Goal: Find specific page/section: Find specific page/section

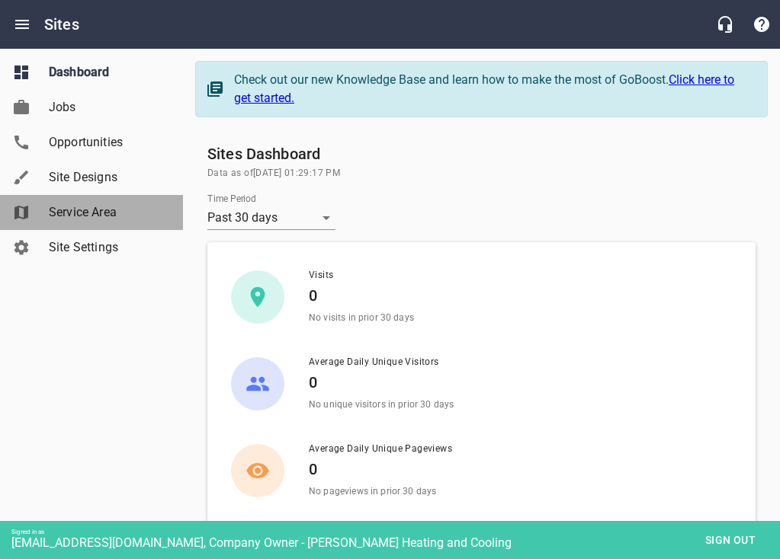
click at [75, 219] on span "Service Area" at bounding box center [107, 212] width 116 height 18
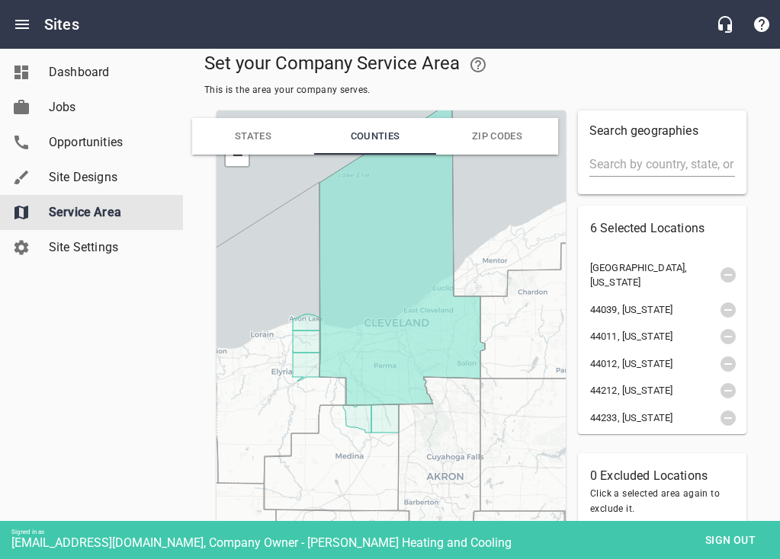
scroll to position [91, 0]
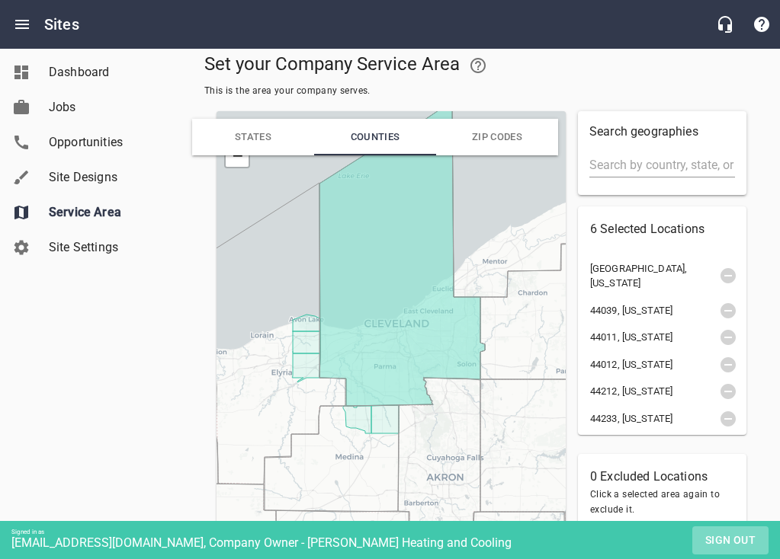
click at [714, 551] on button "Sign out" at bounding box center [730, 541] width 76 height 28
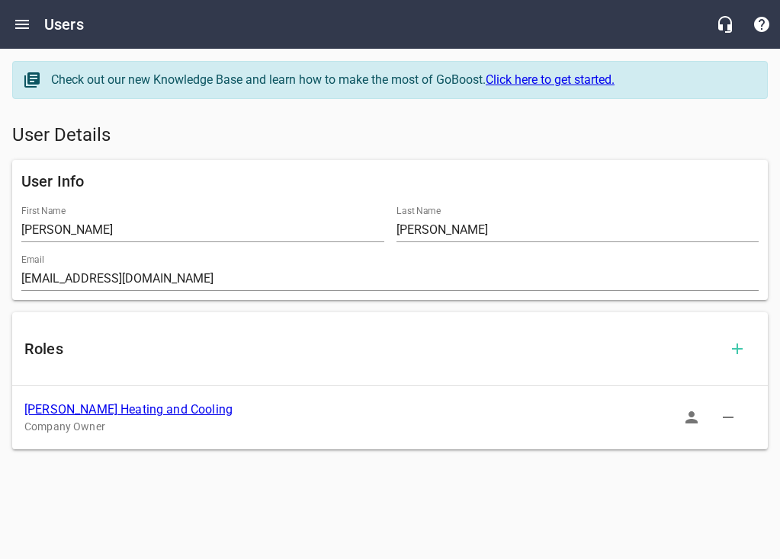
click at [86, 410] on link "[PERSON_NAME] Heating and Cooling" at bounding box center [128, 409] width 208 height 14
